Goal: Information Seeking & Learning: Learn about a topic

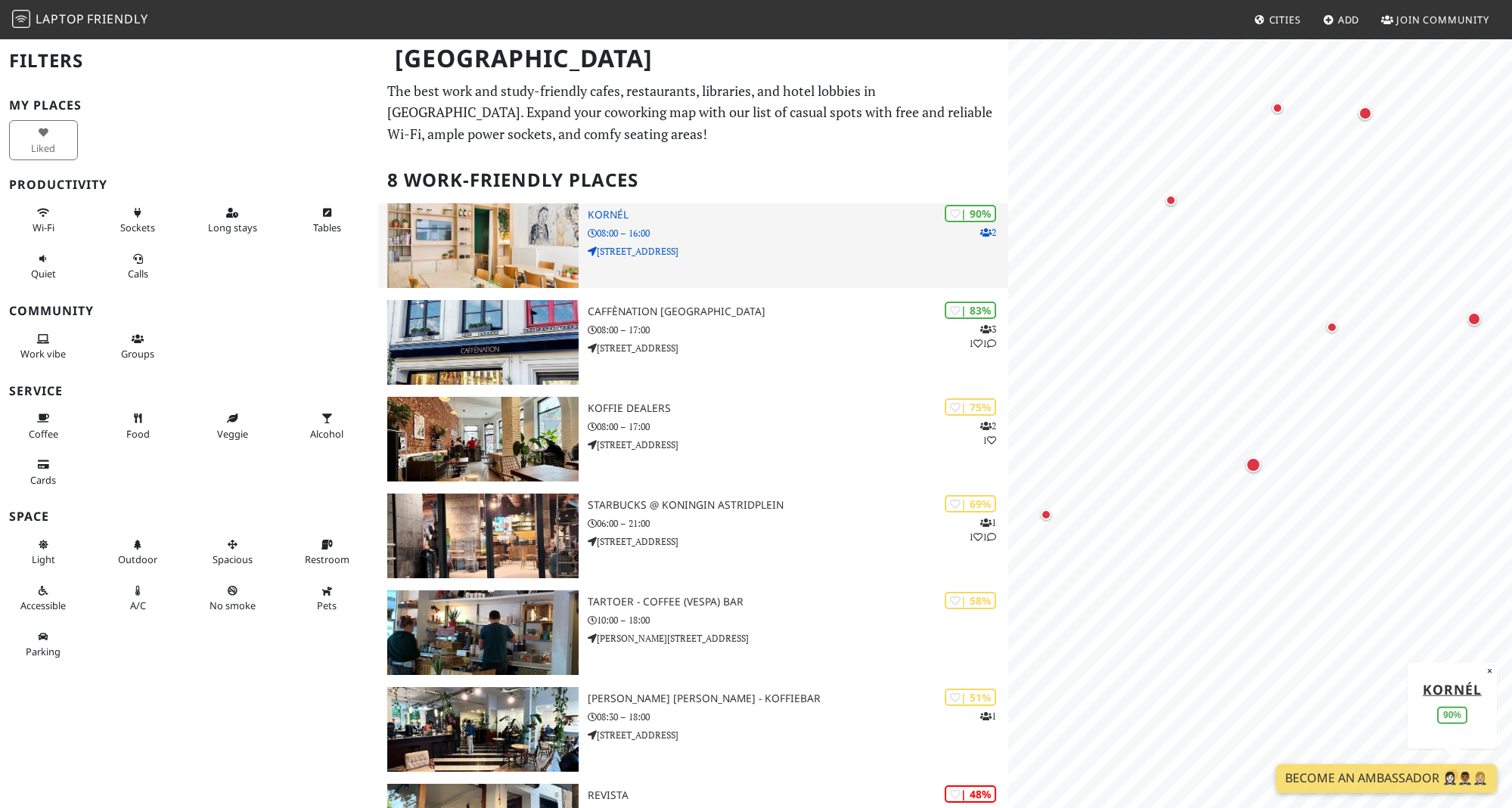
click at [840, 258] on div "| 90% 2 Kornél 08:00 – 16:00 Sint-Lambertusstraat 1" at bounding box center [798, 246] width 420 height 85
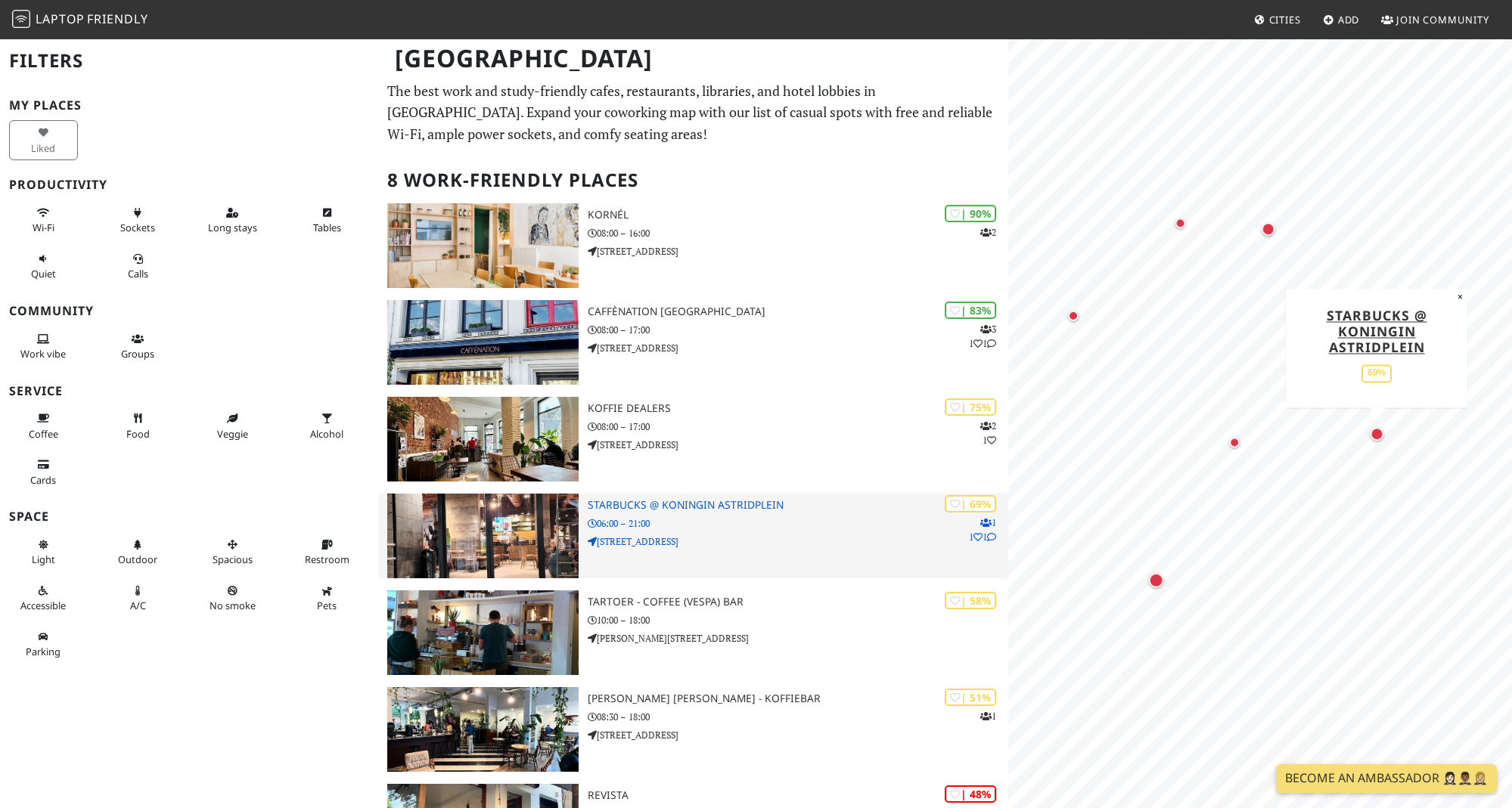
click at [993, 559] on div "Antwerp Filters My Places Liked Productivity Wi-Fi Sockets Long stays Tables Qu…" at bounding box center [756, 555] width 1512 height 1037
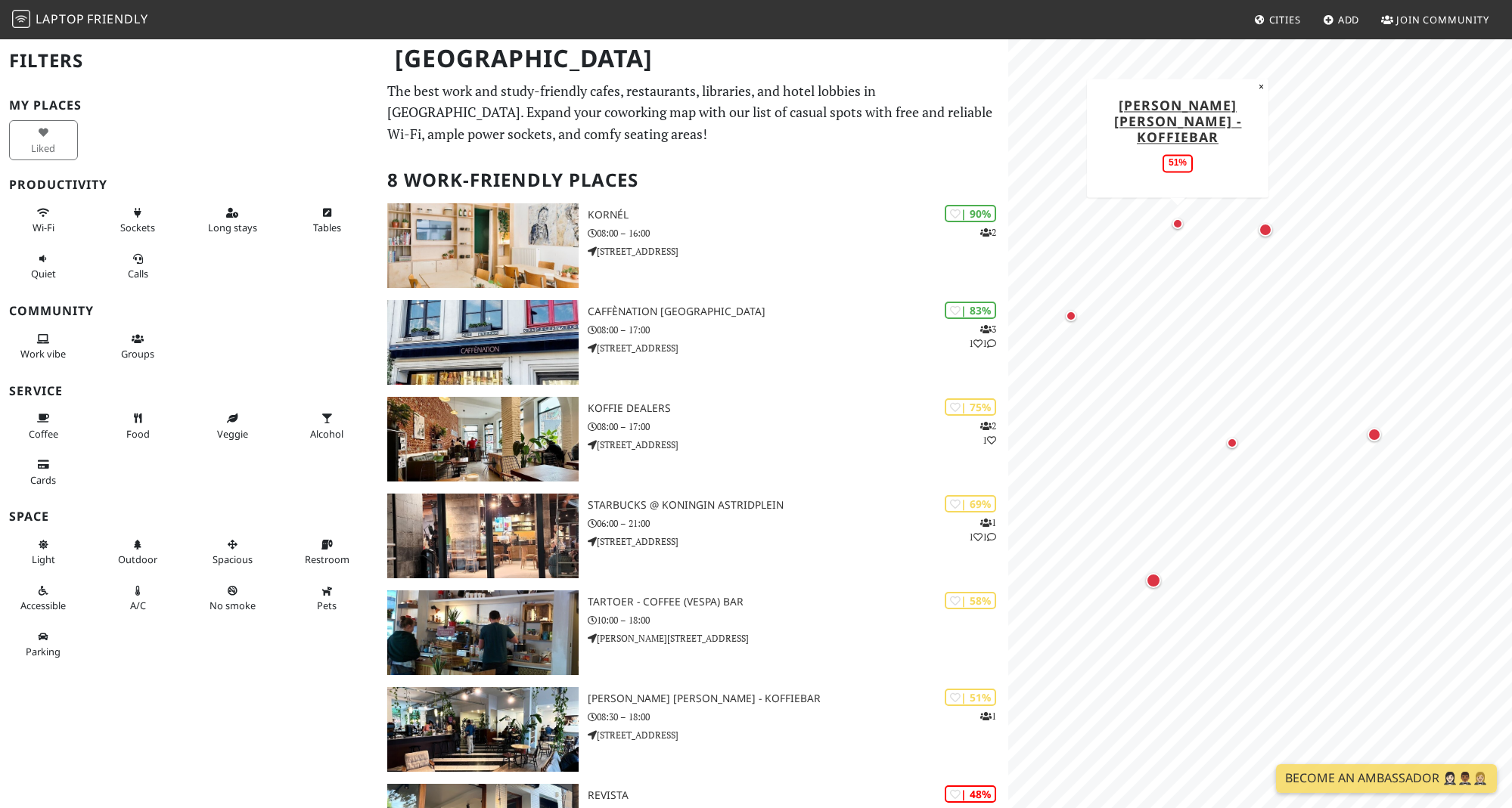
click at [1183, 229] on div "Map marker" at bounding box center [1178, 224] width 18 height 18
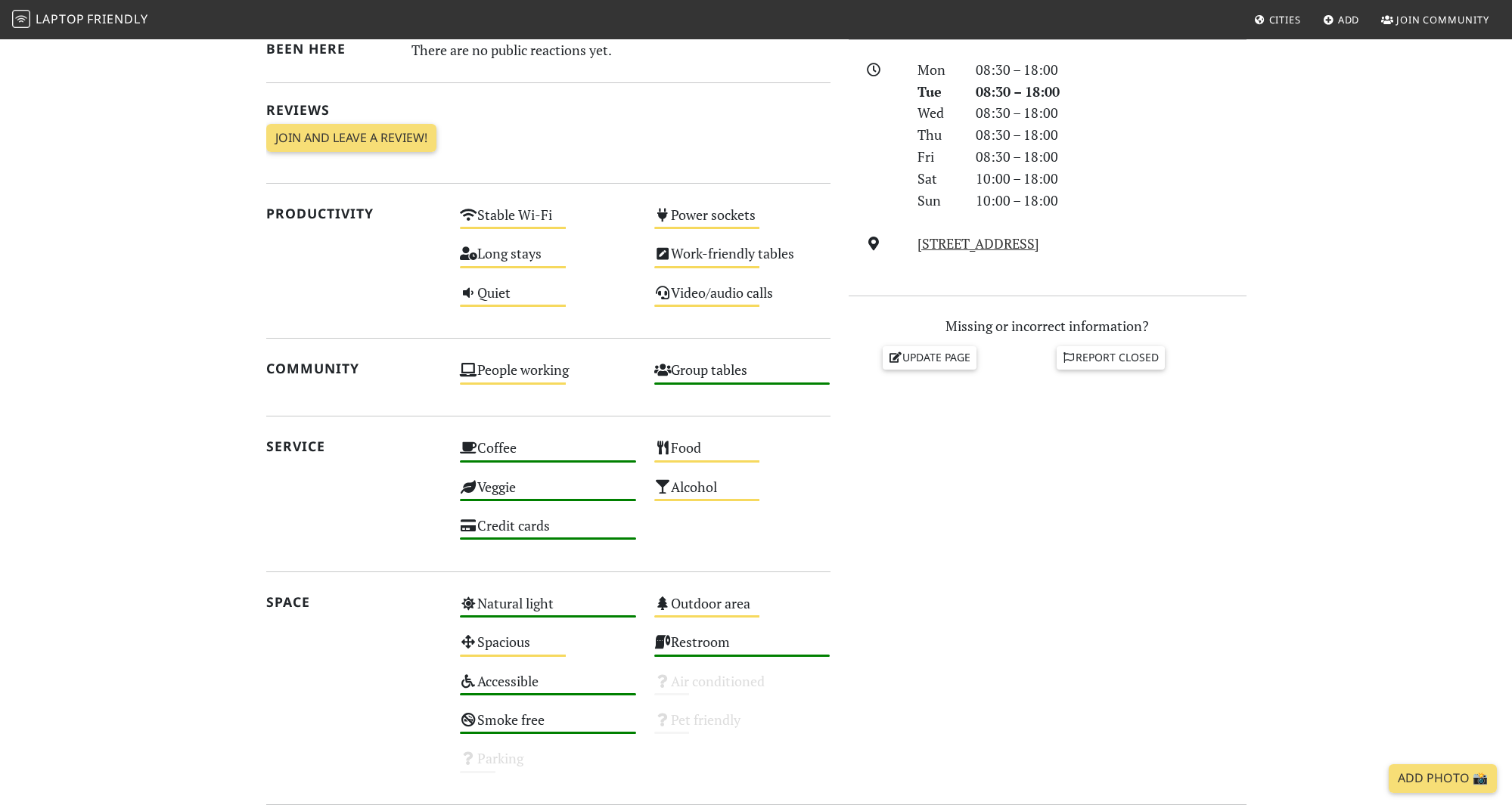
scroll to position [425, 0]
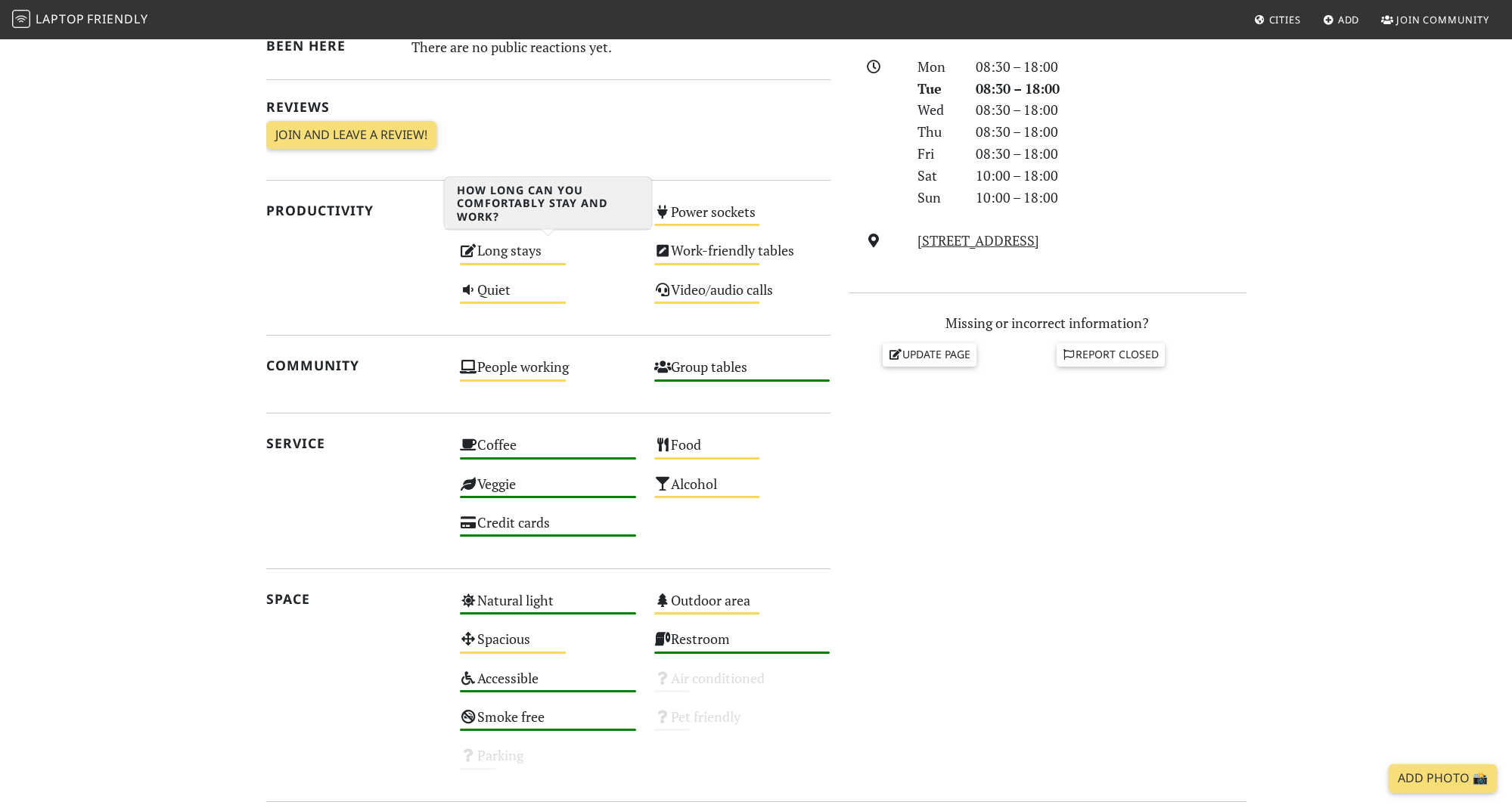
click at [511, 265] on div "Long stays Medium" at bounding box center [548, 257] width 195 height 38
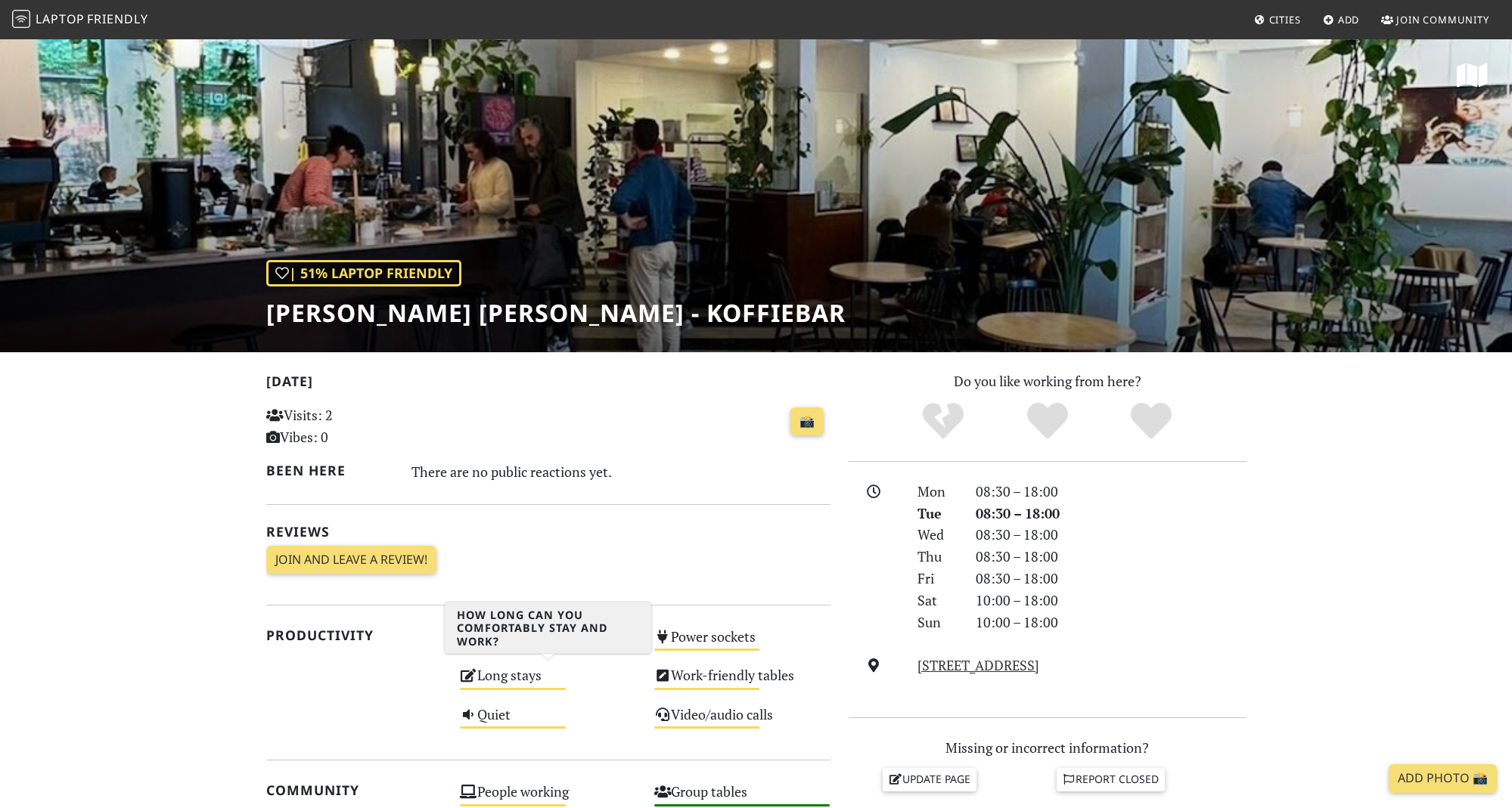
scroll to position [0, 0]
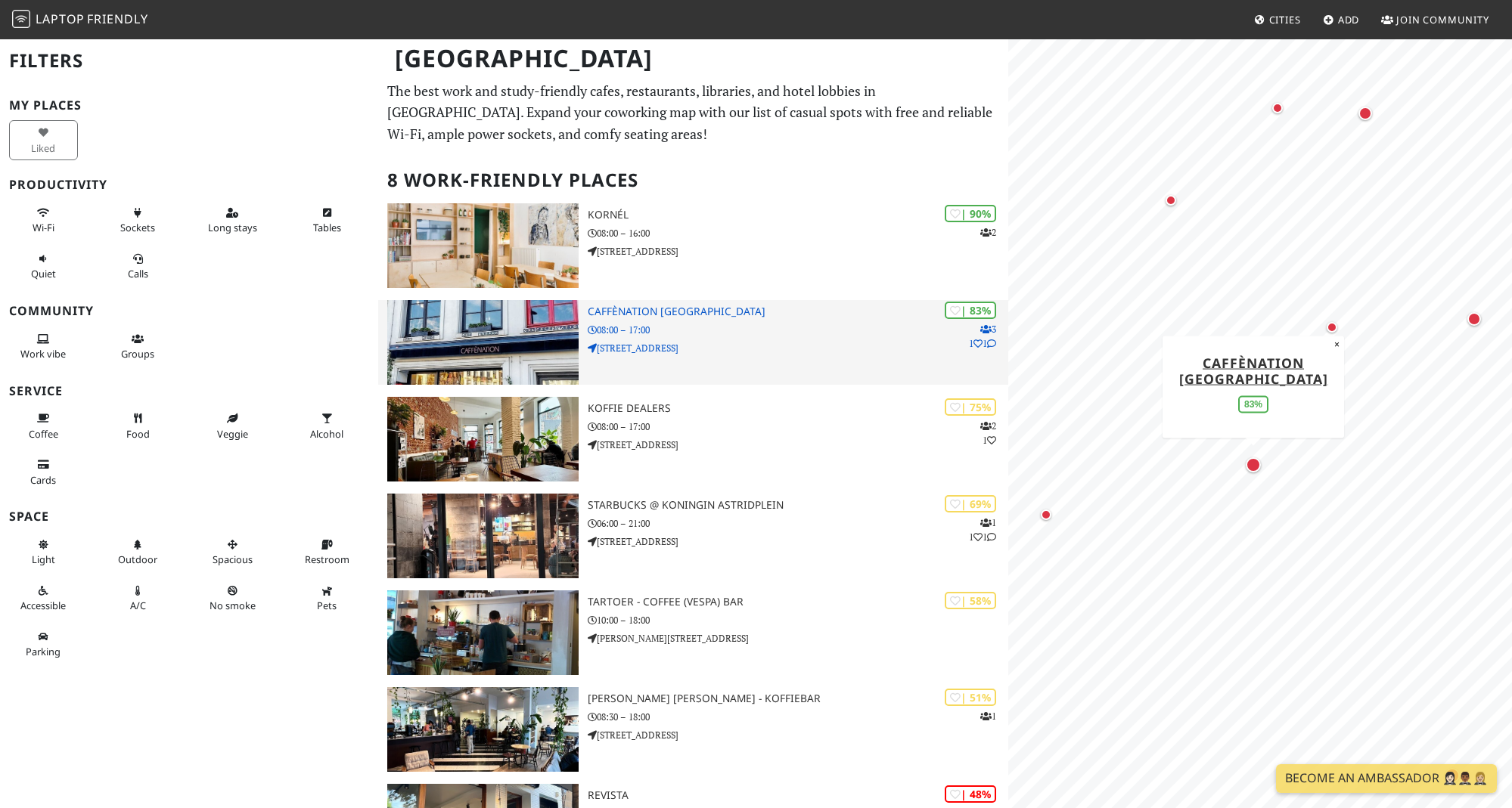
click at [781, 350] on p "[STREET_ADDRESS]" at bounding box center [798, 347] width 420 height 14
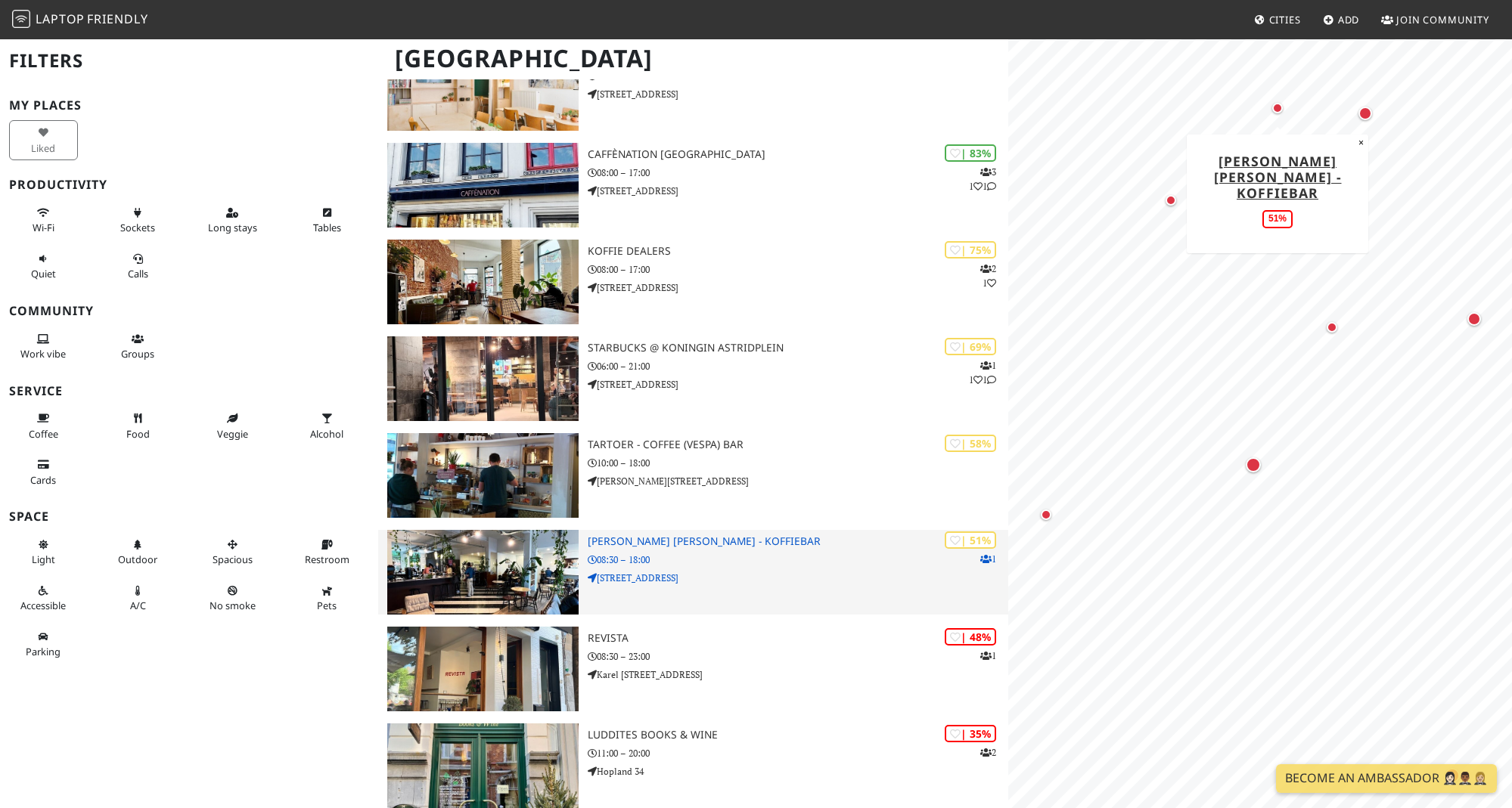
scroll to position [149, 0]
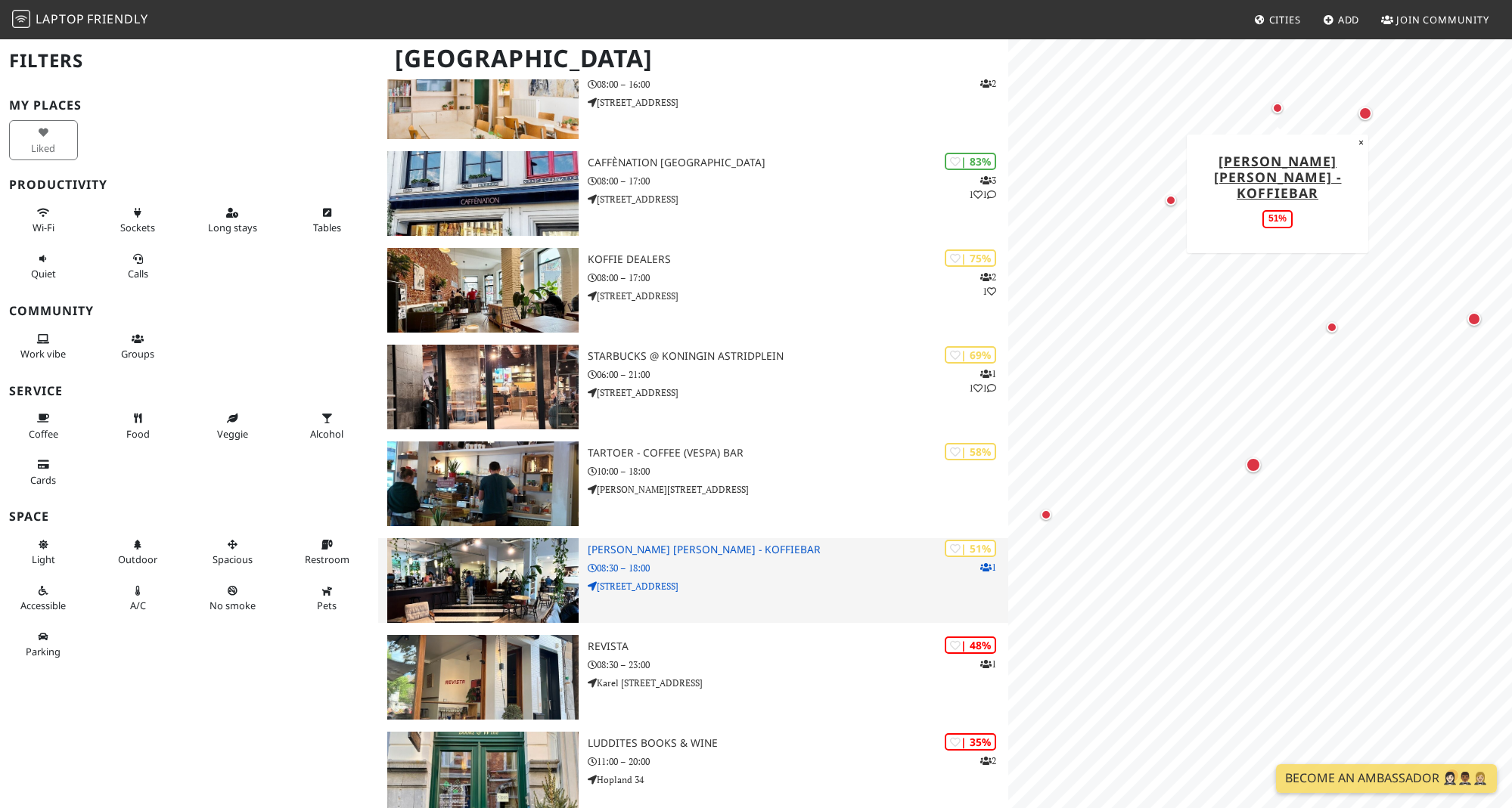
click at [765, 579] on p "Paardenmarkt 28" at bounding box center [798, 586] width 420 height 14
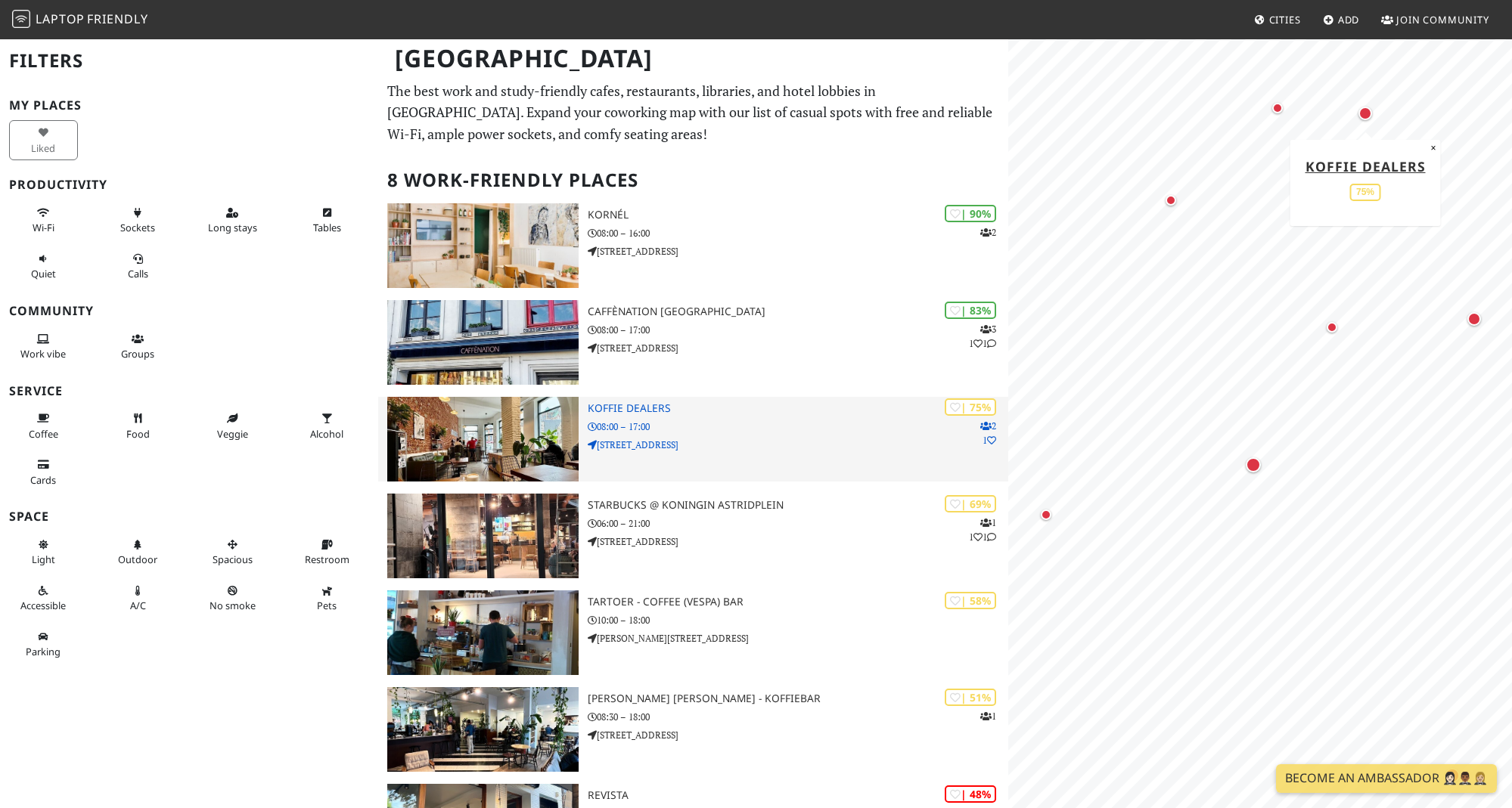
scroll to position [0, 0]
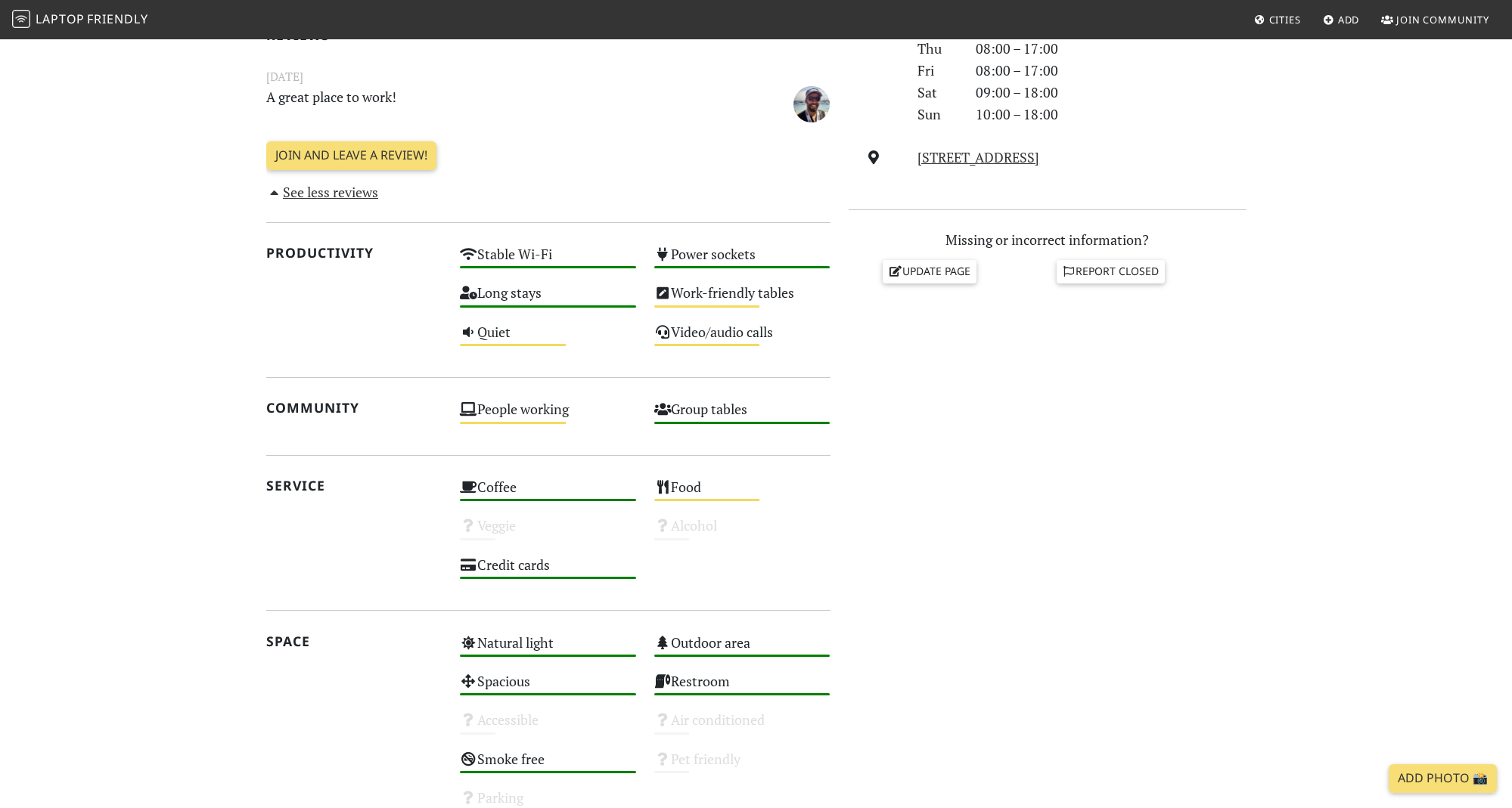
scroll to position [510, 0]
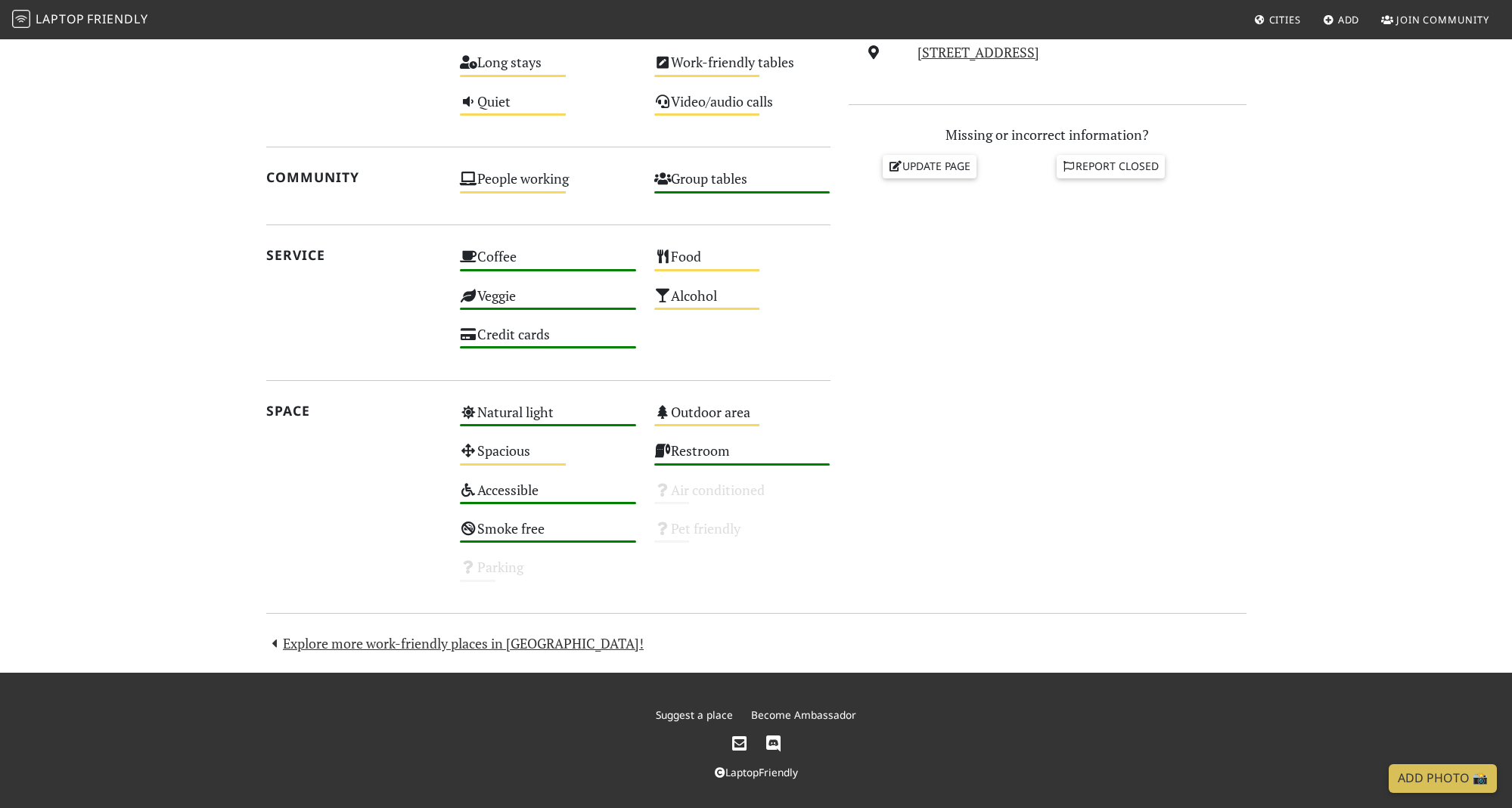
scroll to position [613, 0]
